Goal: Information Seeking & Learning: Check status

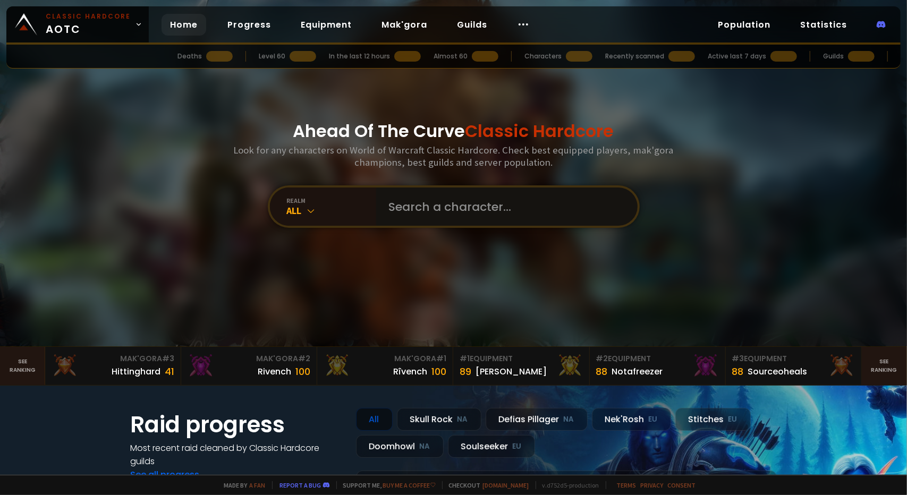
click at [444, 213] on input "text" at bounding box center [503, 206] width 242 height 38
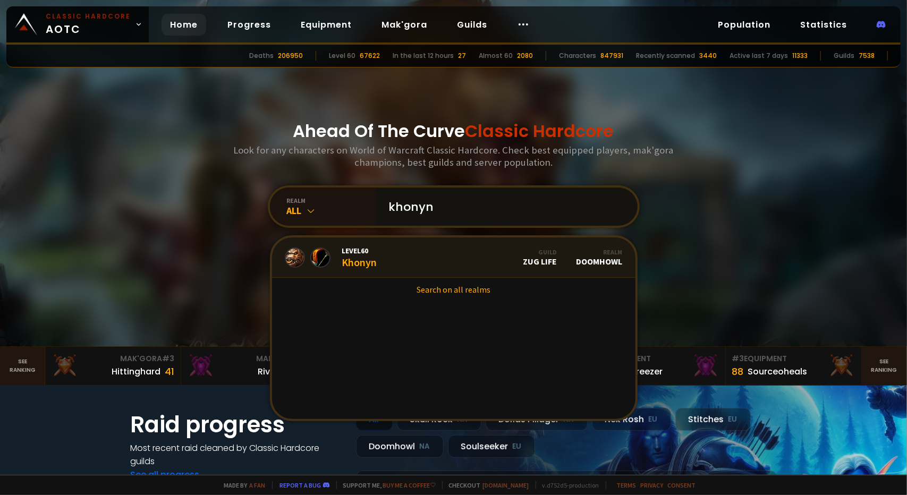
type input "khonyn"
click at [359, 264] on div "Level 60 Khonyn" at bounding box center [359, 257] width 35 height 23
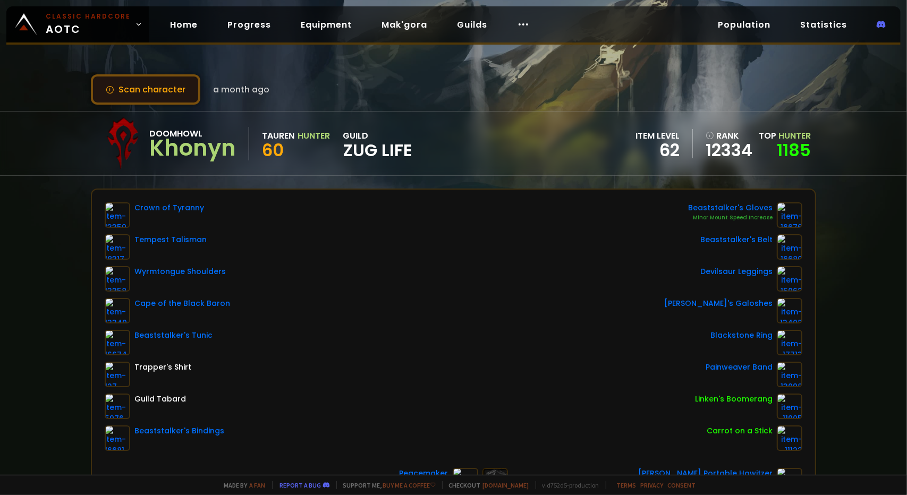
click at [153, 96] on button "Scan character" at bounding box center [145, 89] width 109 height 30
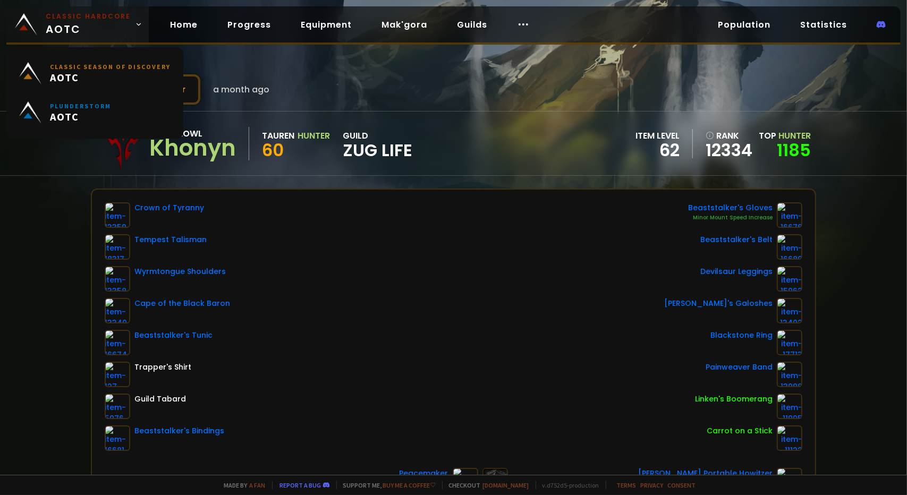
click at [32, 22] on img at bounding box center [26, 24] width 22 height 22
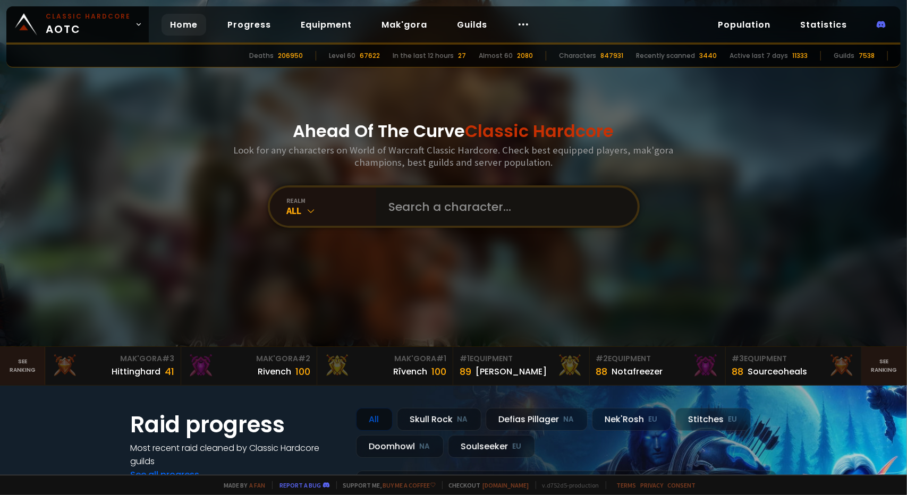
click at [491, 208] on input "text" at bounding box center [503, 206] width 242 height 38
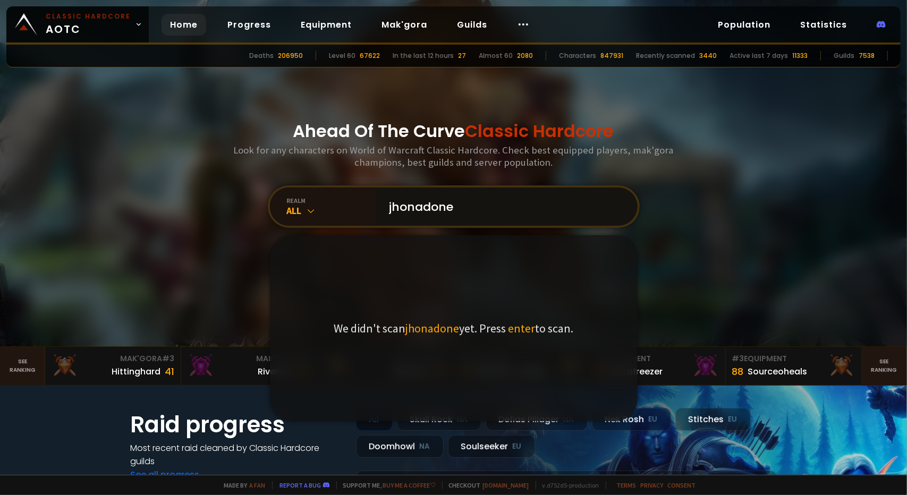
click at [394, 204] on input "jhonadone" at bounding box center [503, 206] width 242 height 38
type input "johadone"
click at [516, 331] on span "enter" at bounding box center [518, 328] width 27 height 15
click at [483, 208] on input "johadone" at bounding box center [503, 206] width 242 height 38
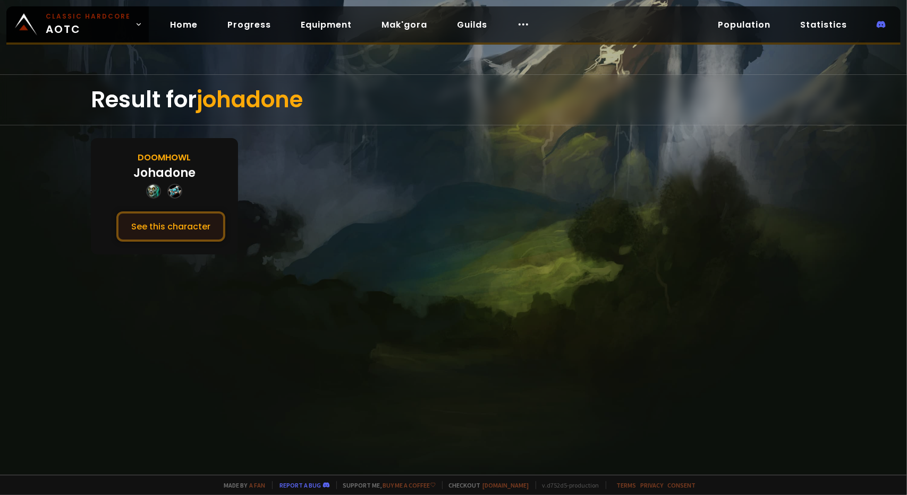
click at [177, 229] on button "See this character" at bounding box center [170, 226] width 109 height 30
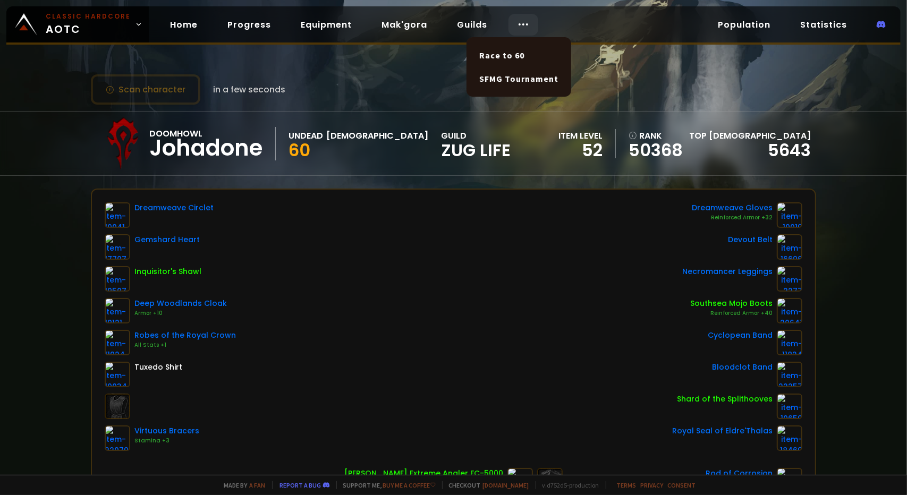
click at [518, 19] on icon at bounding box center [523, 24] width 13 height 13
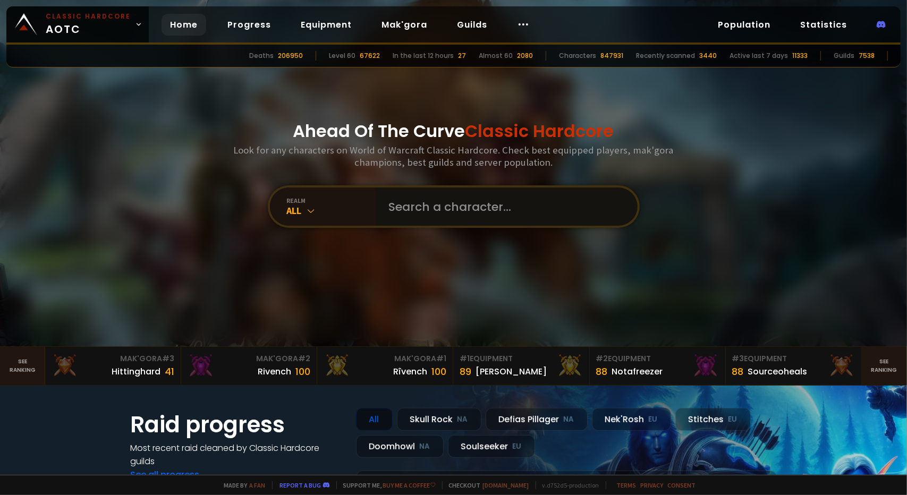
click at [394, 213] on input "text" at bounding box center [503, 206] width 242 height 38
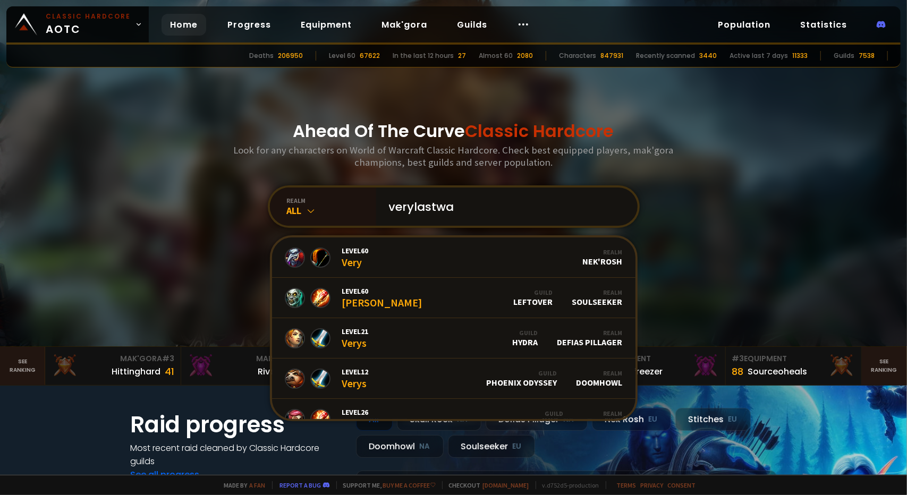
type input "verylastwar"
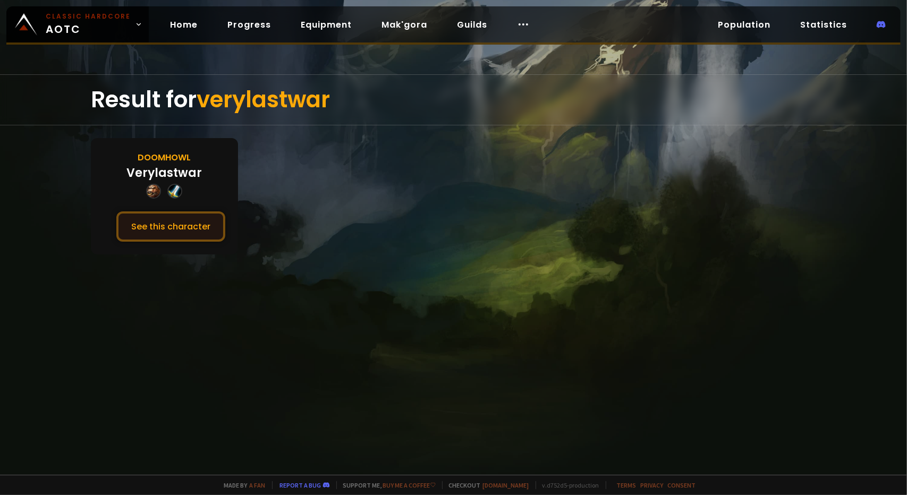
click at [170, 228] on button "See this character" at bounding box center [170, 226] width 109 height 30
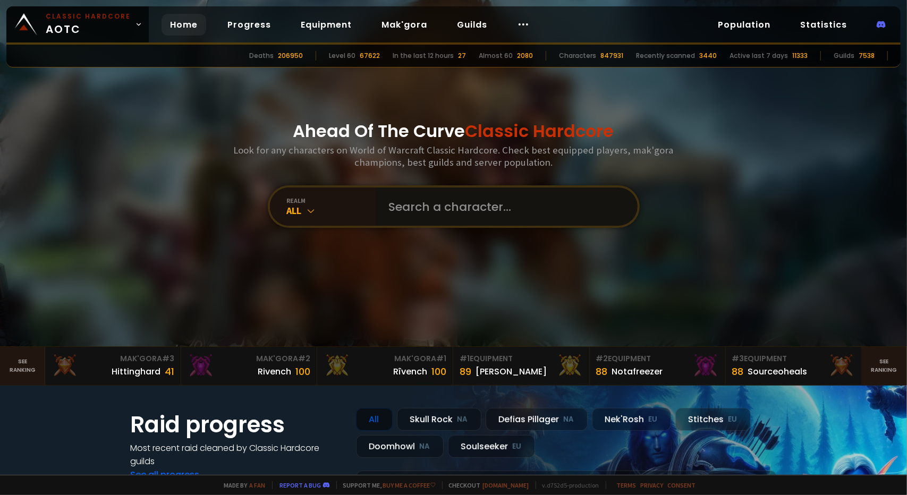
click at [422, 207] on input "text" at bounding box center [503, 206] width 242 height 38
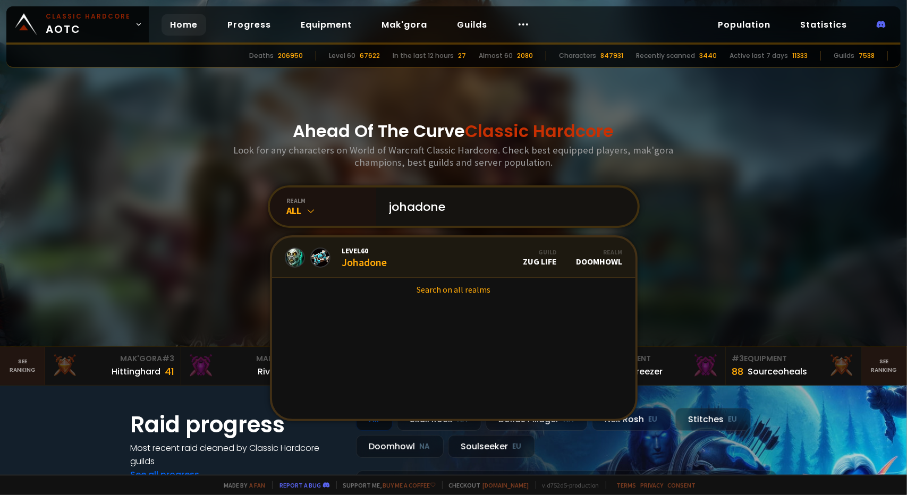
type input "johadone"
click at [365, 260] on div "Level 60 Johadone" at bounding box center [364, 257] width 45 height 23
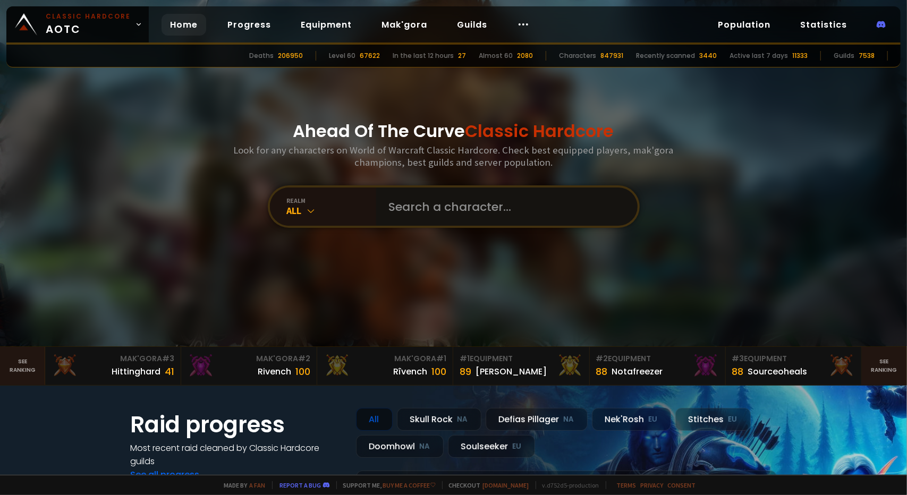
click at [403, 207] on input "text" at bounding box center [503, 206] width 242 height 38
type input "babyambie"
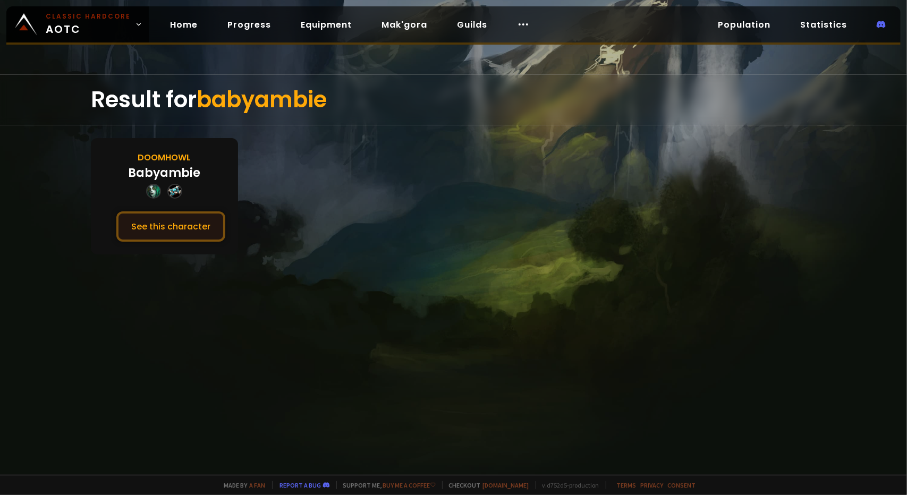
click at [148, 223] on button "See this character" at bounding box center [170, 226] width 109 height 30
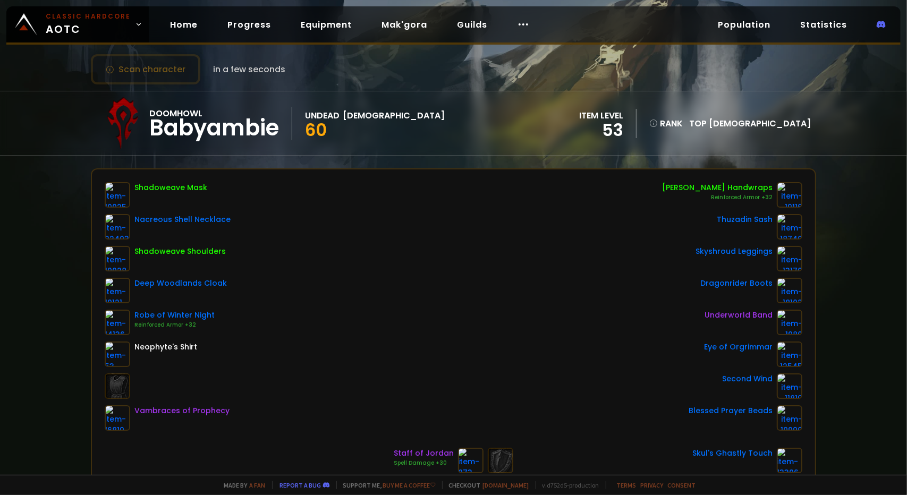
scroll to position [106, 0]
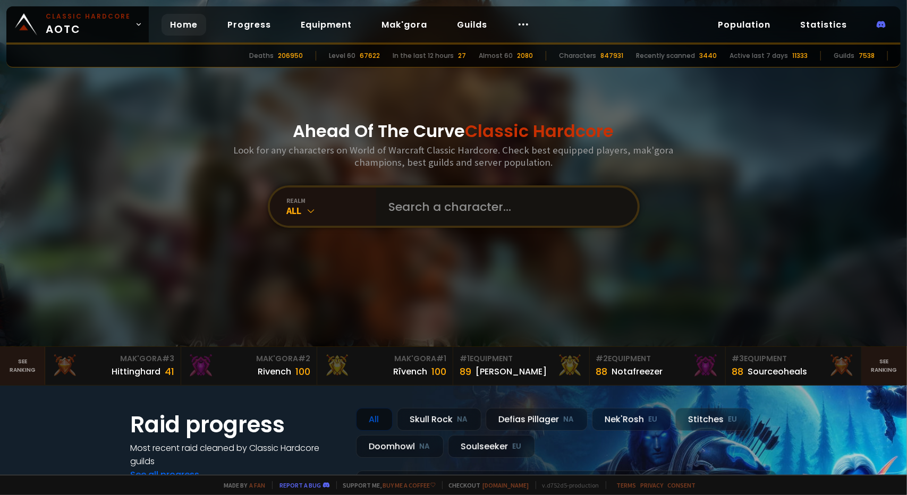
click at [457, 200] on input "text" at bounding box center [503, 206] width 242 height 38
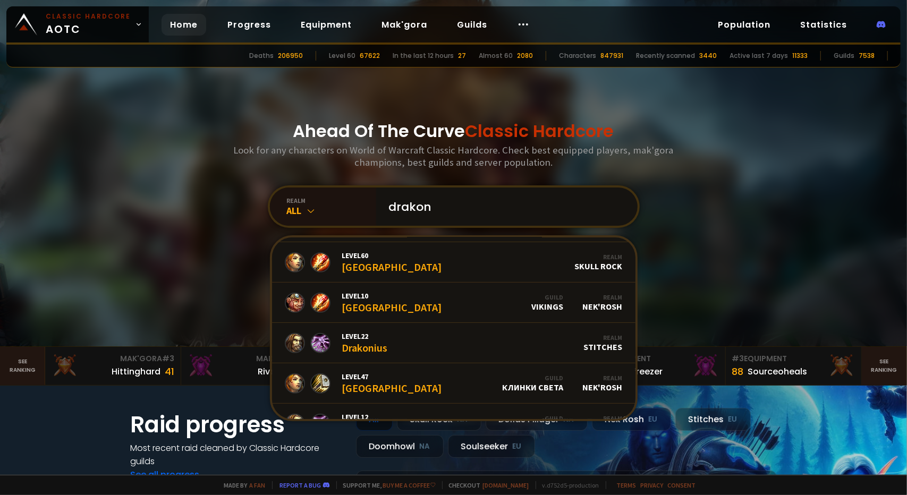
scroll to position [319, 0]
type input "drakon"
click at [305, 219] on div "realm All" at bounding box center [323, 206] width 106 height 38
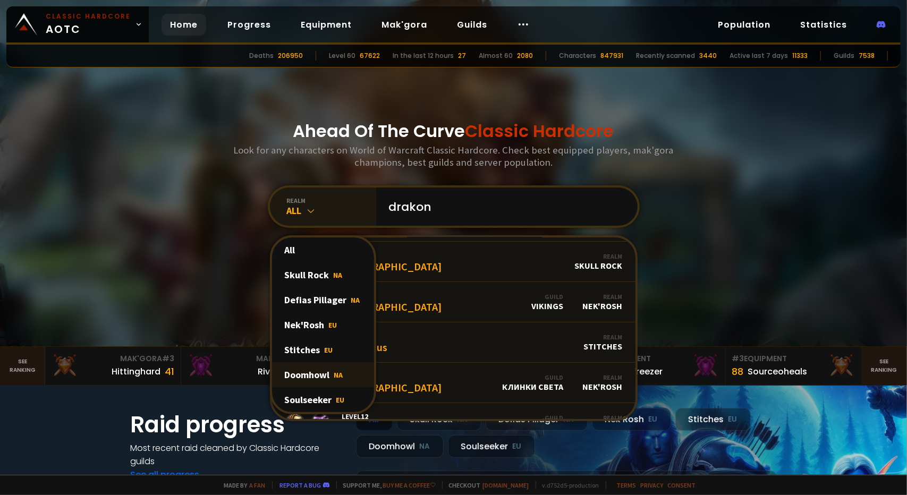
click at [313, 374] on div "Doomhowl NA" at bounding box center [323, 374] width 102 height 25
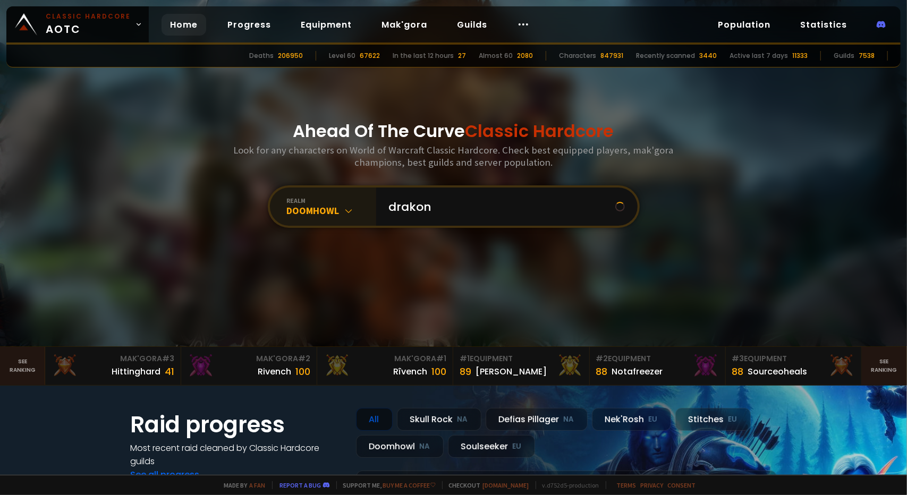
scroll to position [0, 0]
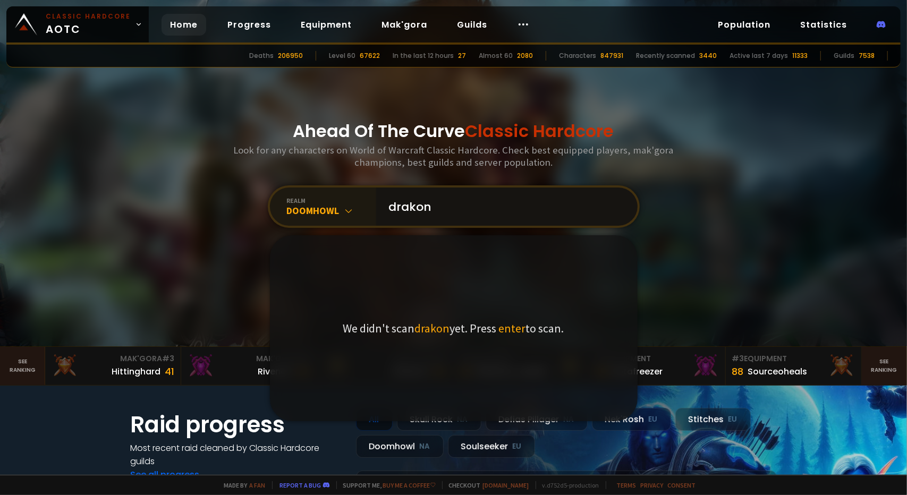
click at [472, 218] on input "drakon" at bounding box center [503, 206] width 242 height 38
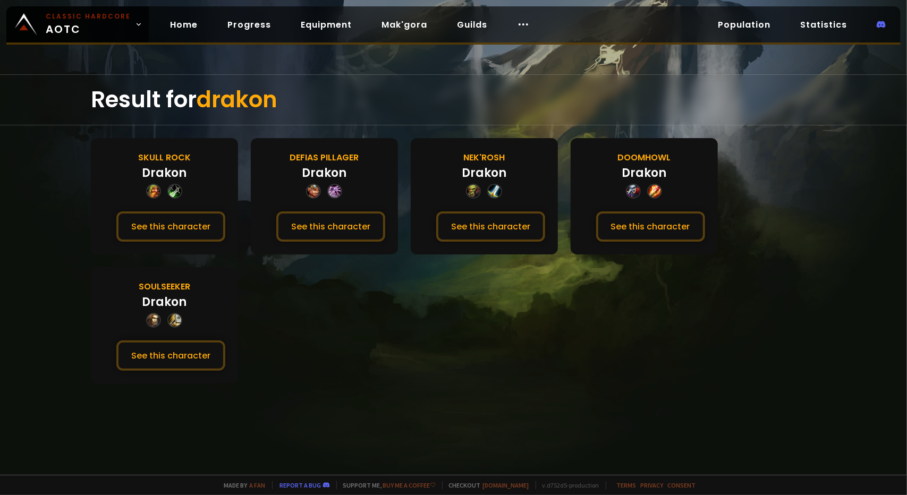
drag, startPoint x: 328, startPoint y: 221, endPoint x: 312, endPoint y: 275, distance: 56.0
click at [309, 283] on section "Skull Rock Drakon See this character Defias Pillager Drakon See this character …" at bounding box center [454, 260] width 726 height 245
click at [330, 227] on button "See this character" at bounding box center [330, 226] width 109 height 30
click at [664, 232] on button "See this character" at bounding box center [650, 226] width 109 height 30
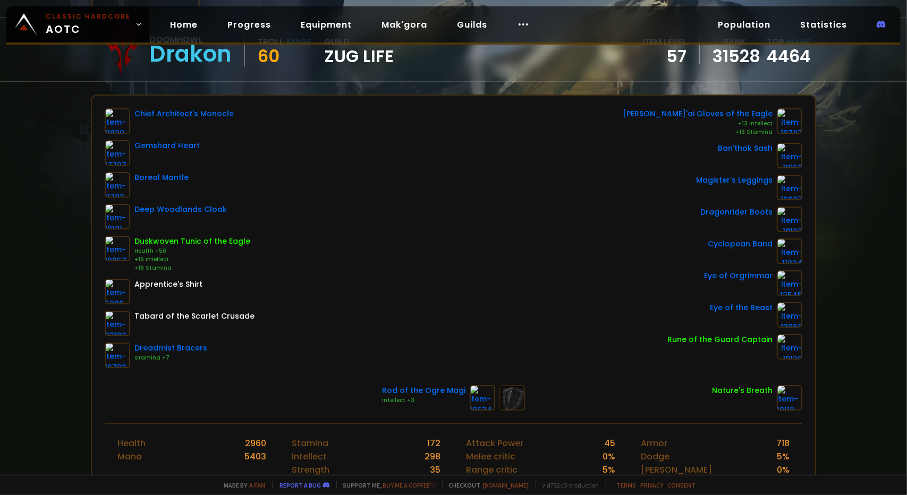
scroll to position [106, 0]
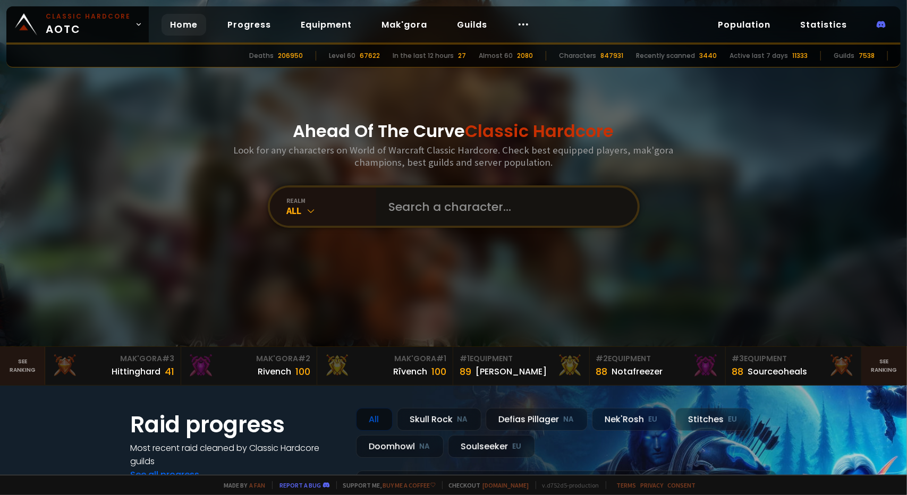
drag, startPoint x: 0, startPoint y: 0, endPoint x: 403, endPoint y: 216, distance: 457.4
click at [403, 216] on input "text" at bounding box center [503, 206] width 242 height 38
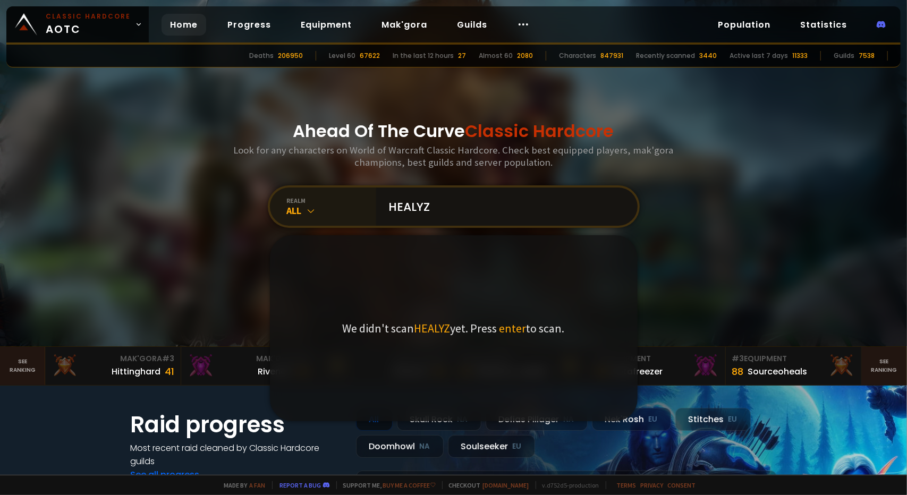
type input "HEALYZ"
click at [291, 211] on div "All" at bounding box center [331, 210] width 89 height 12
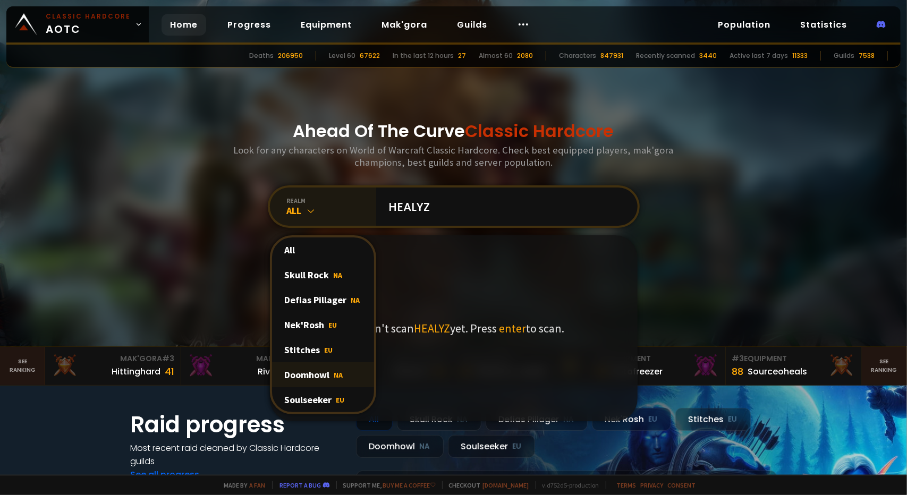
click at [316, 381] on div "Doomhowl NA" at bounding box center [323, 374] width 102 height 25
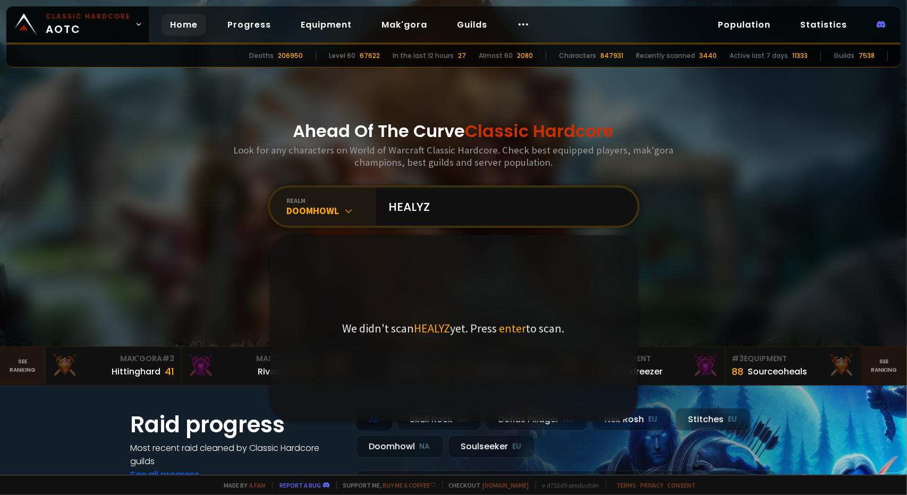
click at [510, 328] on span "enter" at bounding box center [512, 328] width 27 height 15
click at [500, 206] on input "HEALYZ" at bounding box center [503, 206] width 242 height 38
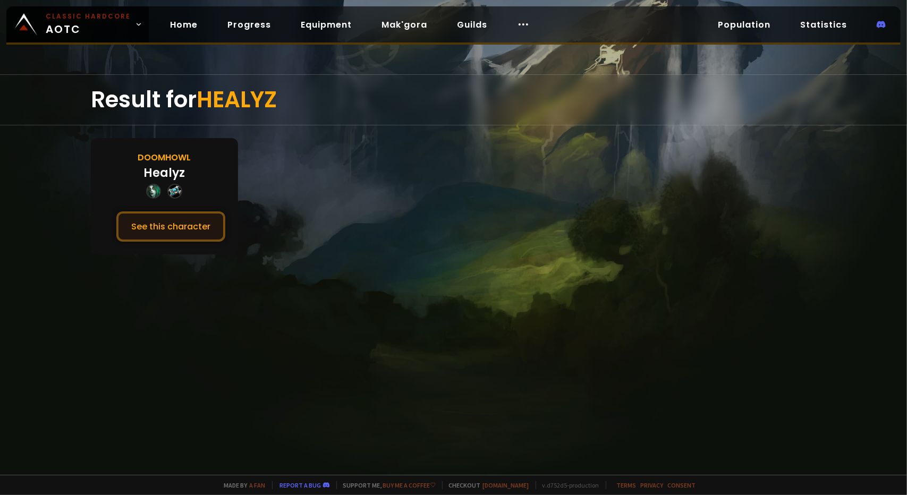
click at [168, 227] on button "See this character" at bounding box center [170, 226] width 109 height 30
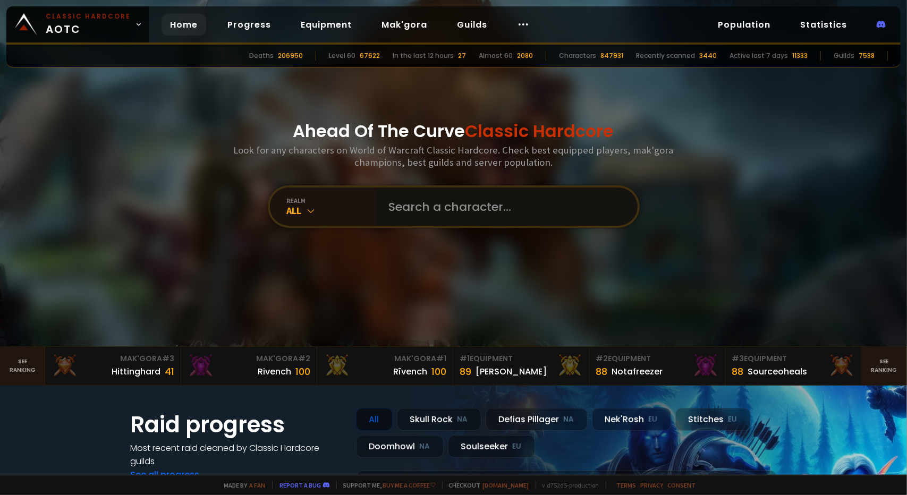
click at [415, 207] on input "text" at bounding box center [503, 206] width 242 height 38
type input "i"
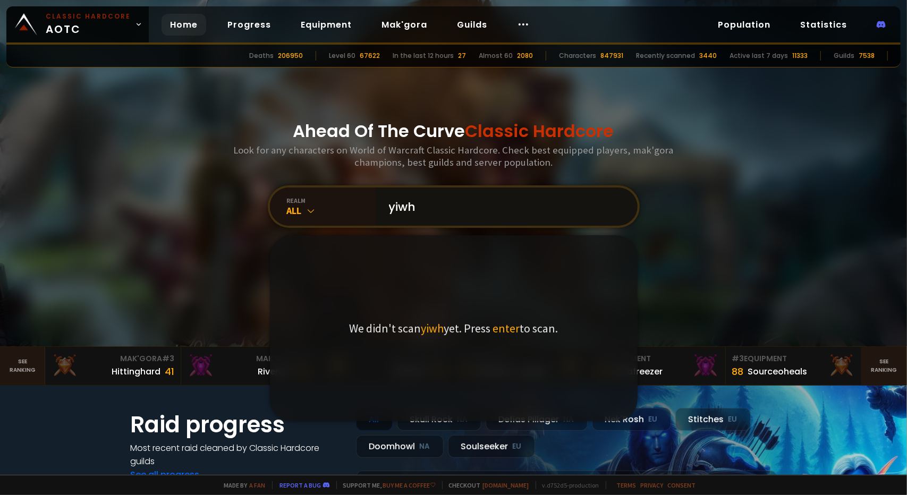
click at [440, 209] on input "yiwh" at bounding box center [503, 206] width 242 height 38
type input "yiwh"
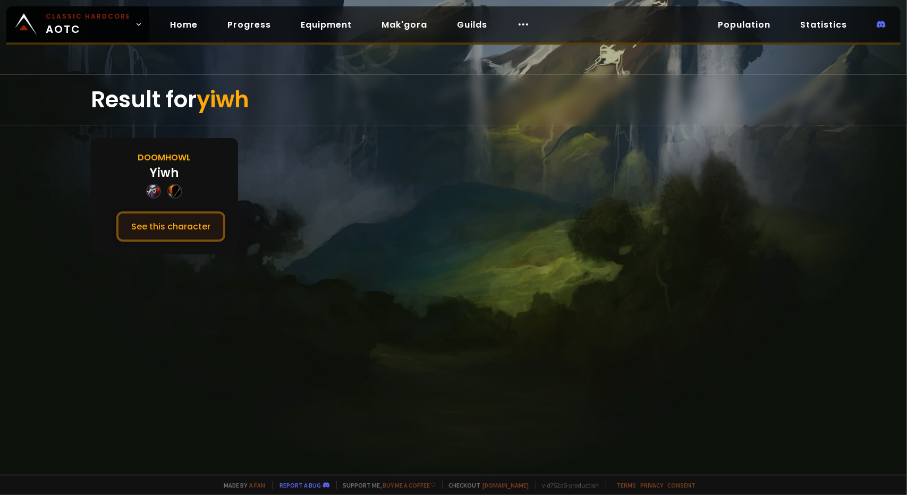
click at [155, 222] on button "See this character" at bounding box center [170, 226] width 109 height 30
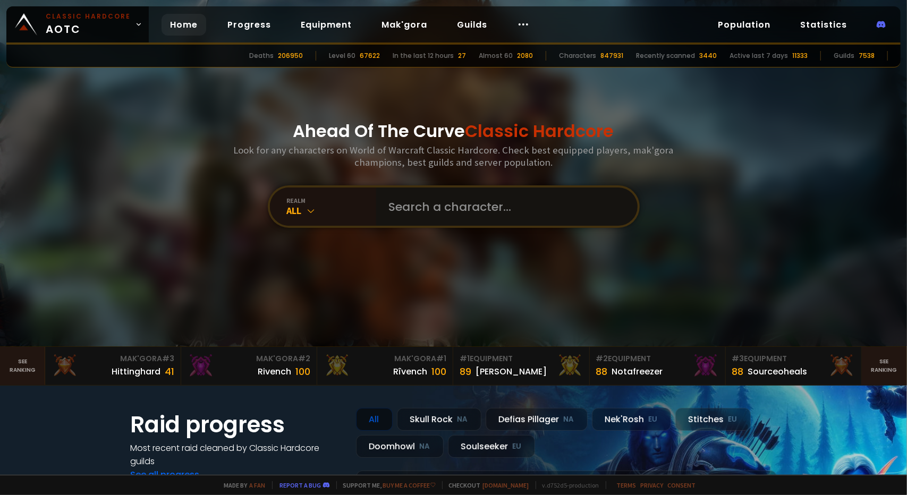
click at [445, 204] on input "text" at bounding box center [503, 206] width 242 height 38
type input "acidburn"
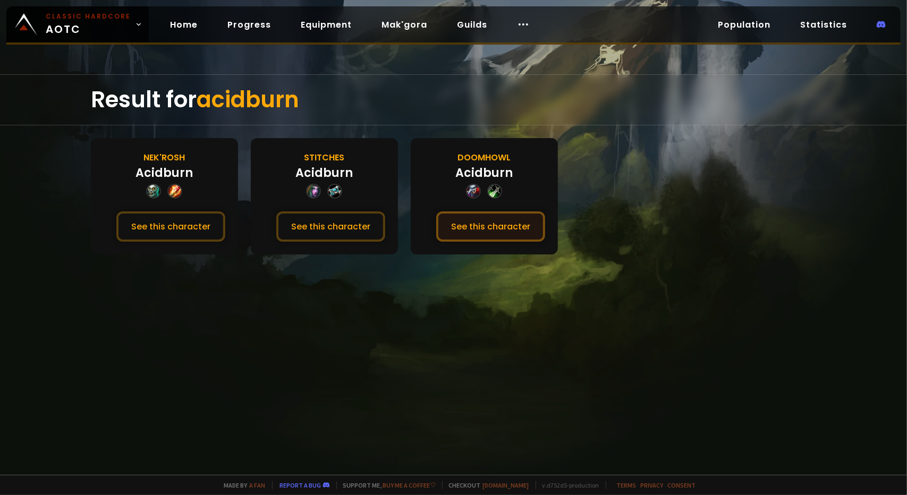
click at [518, 228] on button "See this character" at bounding box center [490, 226] width 109 height 30
